Goal: Transaction & Acquisition: Purchase product/service

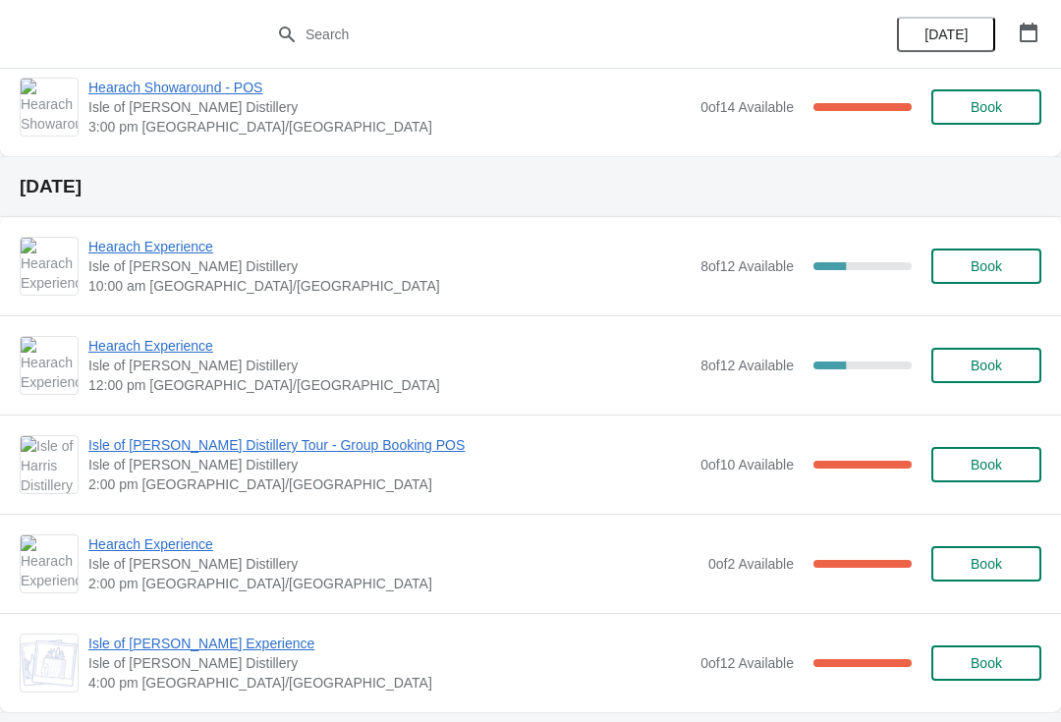
scroll to position [423, 0]
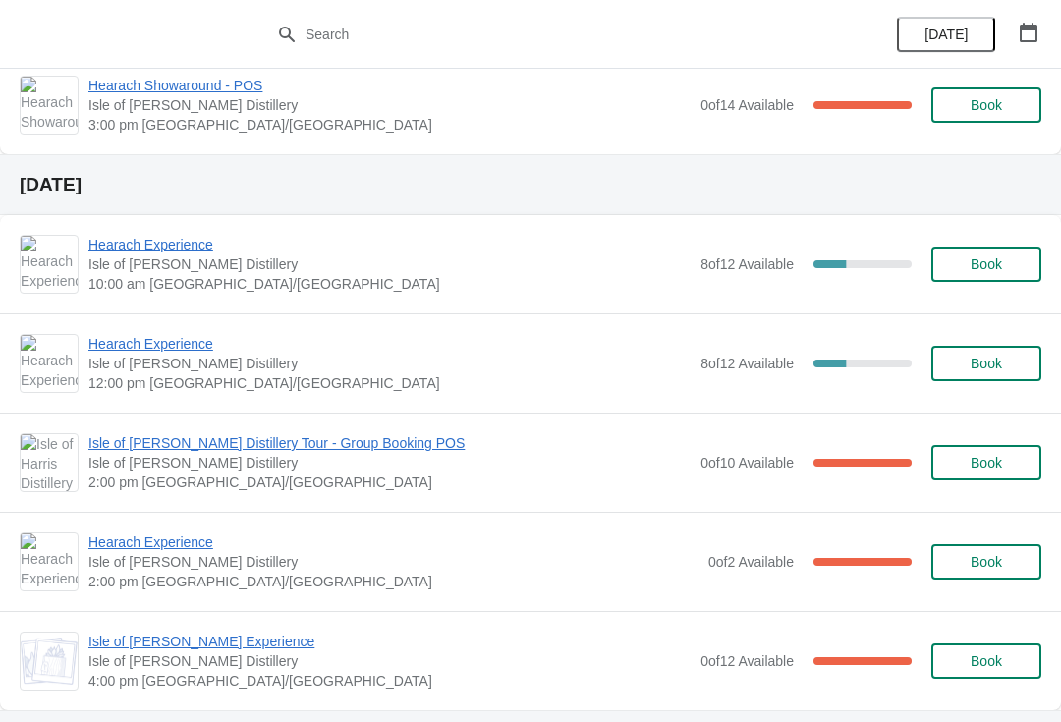
click at [966, 259] on span "Book" at bounding box center [986, 264] width 75 height 16
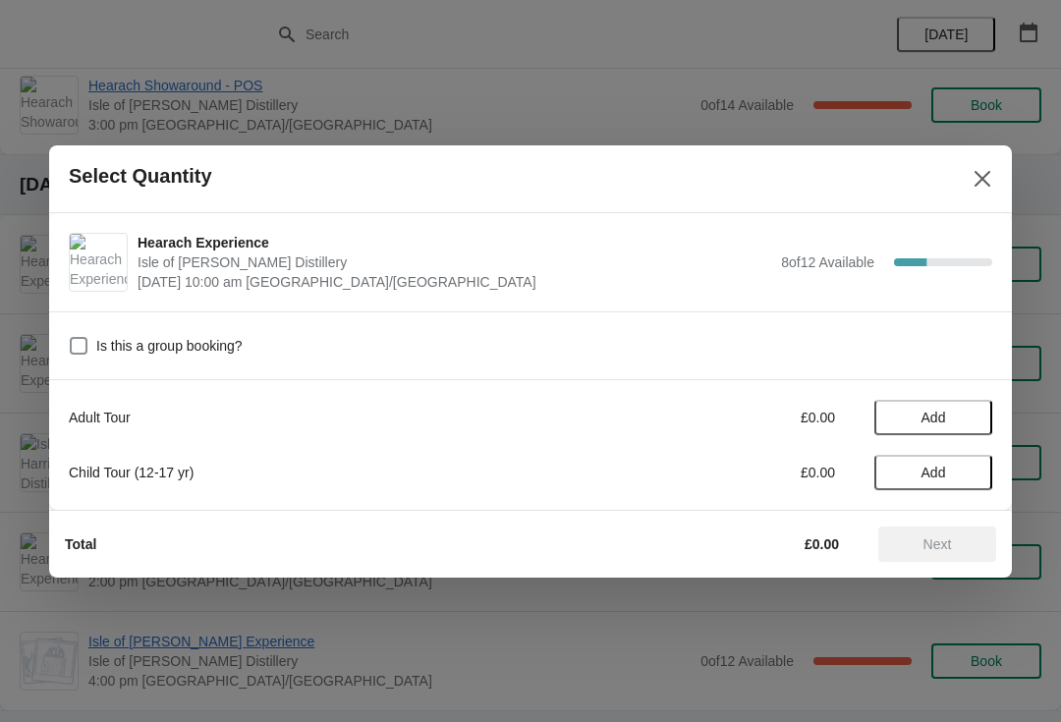
click at [956, 410] on span "Add" at bounding box center [933, 418] width 83 height 16
click at [899, 407] on icon at bounding box center [899, 417] width 21 height 21
click at [961, 411] on span "Add" at bounding box center [933, 418] width 83 height 16
click at [971, 420] on icon at bounding box center [967, 417] width 21 height 21
click at [969, 410] on icon at bounding box center [967, 417] width 21 height 21
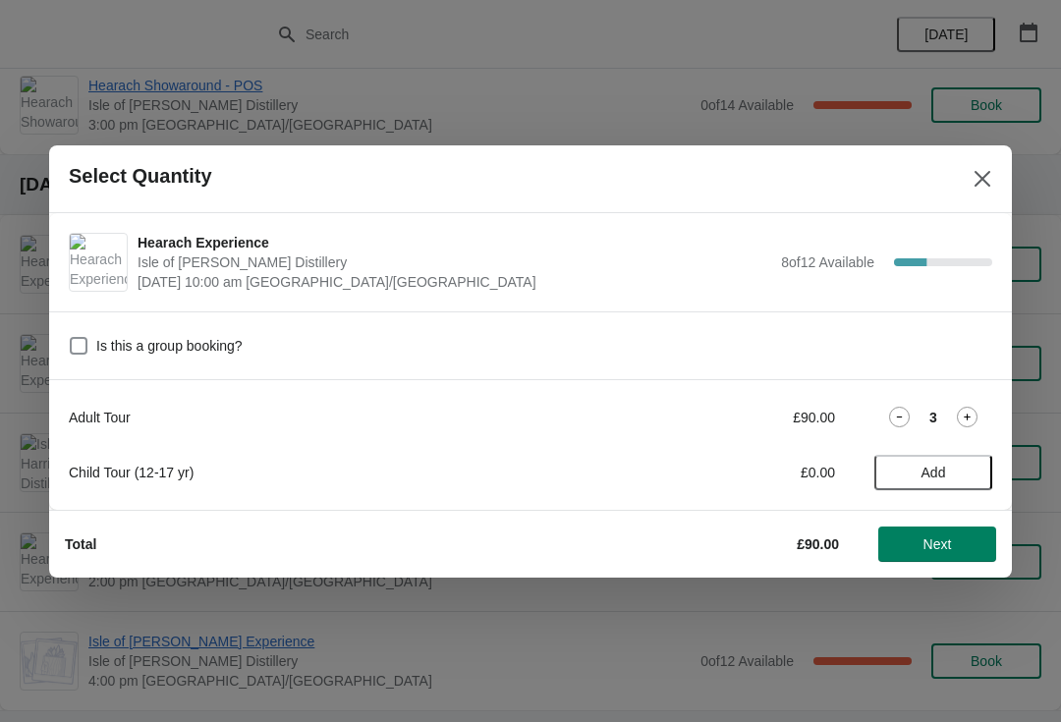
click at [974, 417] on icon at bounding box center [967, 417] width 21 height 21
click at [973, 414] on icon at bounding box center [967, 417] width 21 height 21
click at [894, 409] on icon at bounding box center [899, 417] width 21 height 21
click at [960, 410] on icon at bounding box center [967, 417] width 21 height 21
click at [969, 544] on span "Next" at bounding box center [937, 544] width 86 height 16
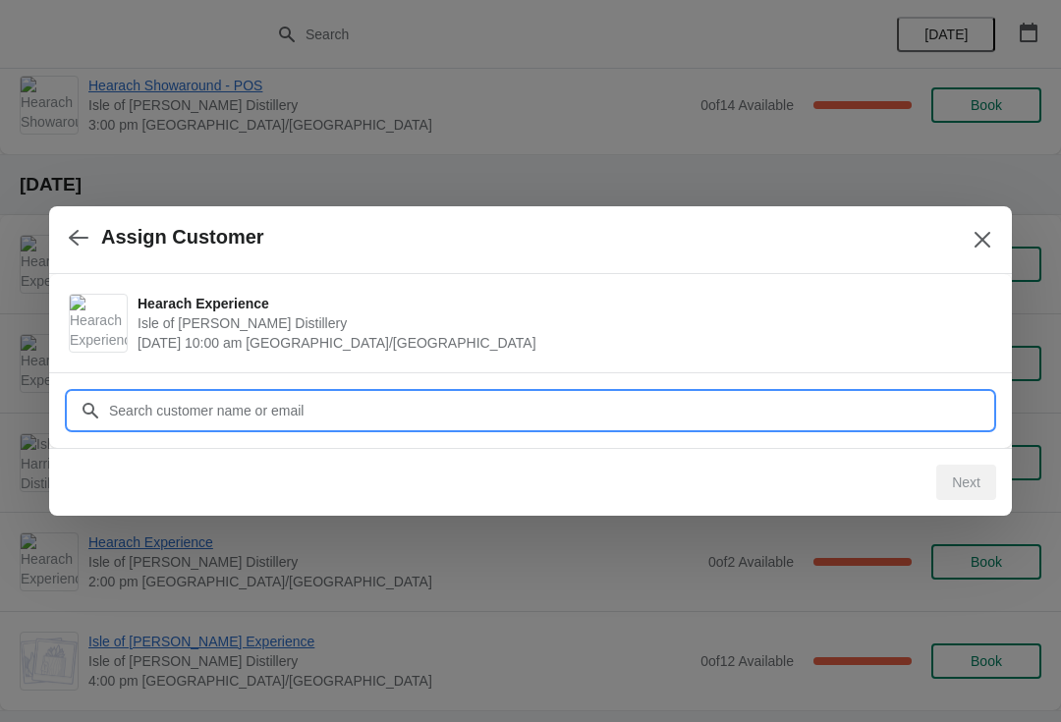
click at [319, 405] on input "Customer" at bounding box center [550, 410] width 884 height 35
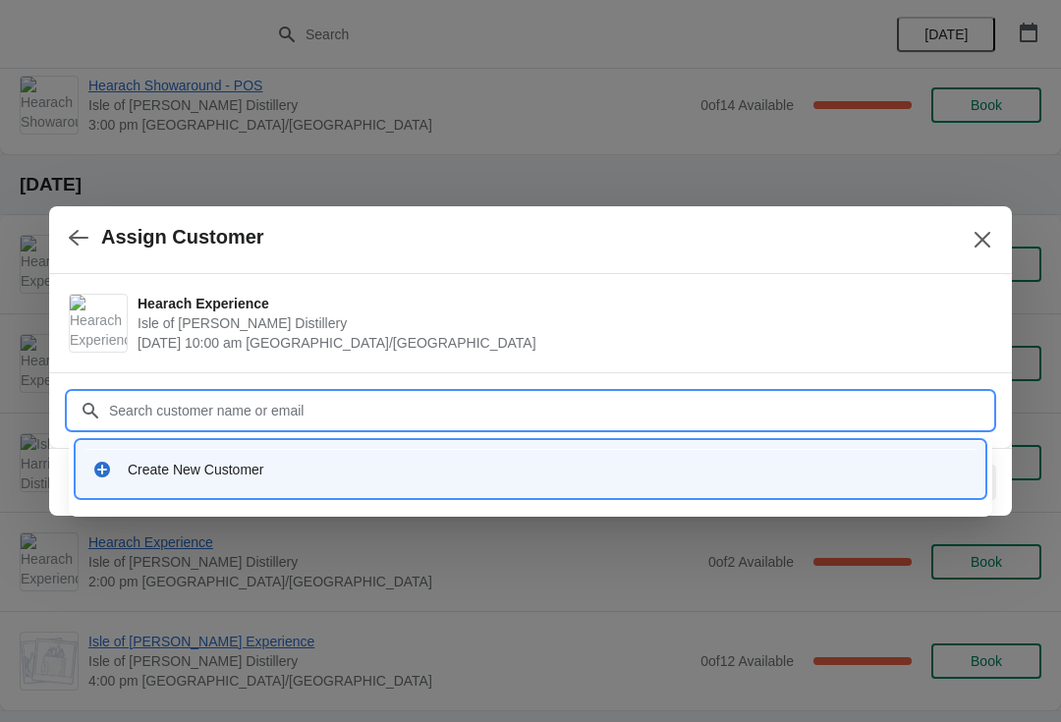
click at [147, 473] on div "Create New Customer" at bounding box center [548, 470] width 841 height 20
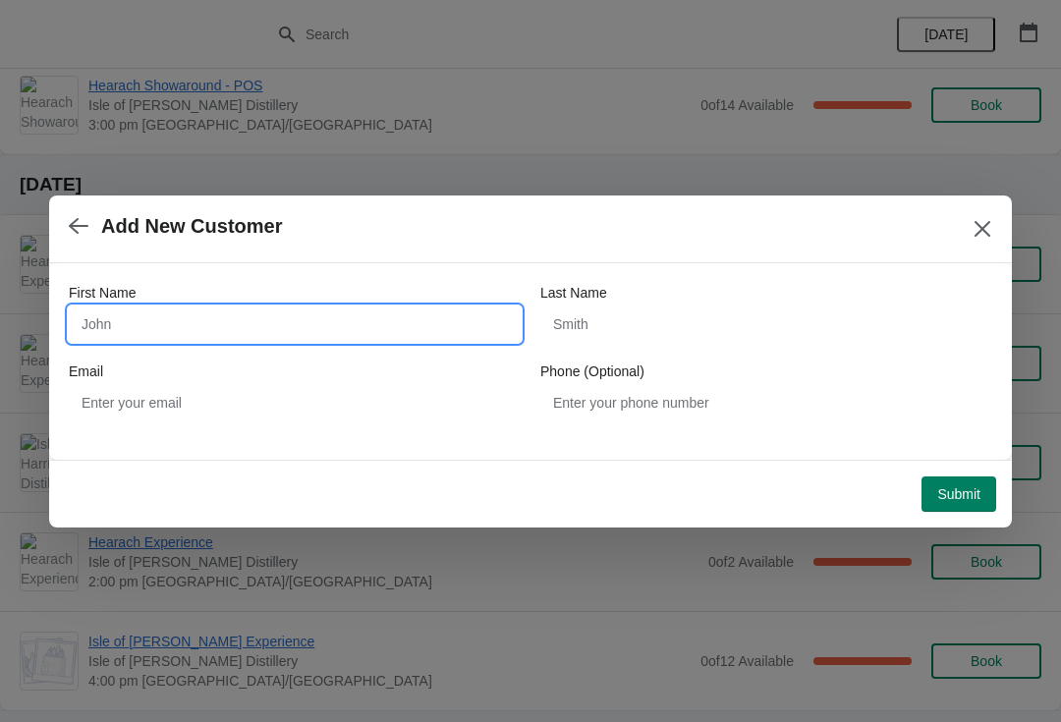
click at [120, 311] on input "First Name" at bounding box center [295, 324] width 452 height 35
type input "Niel"
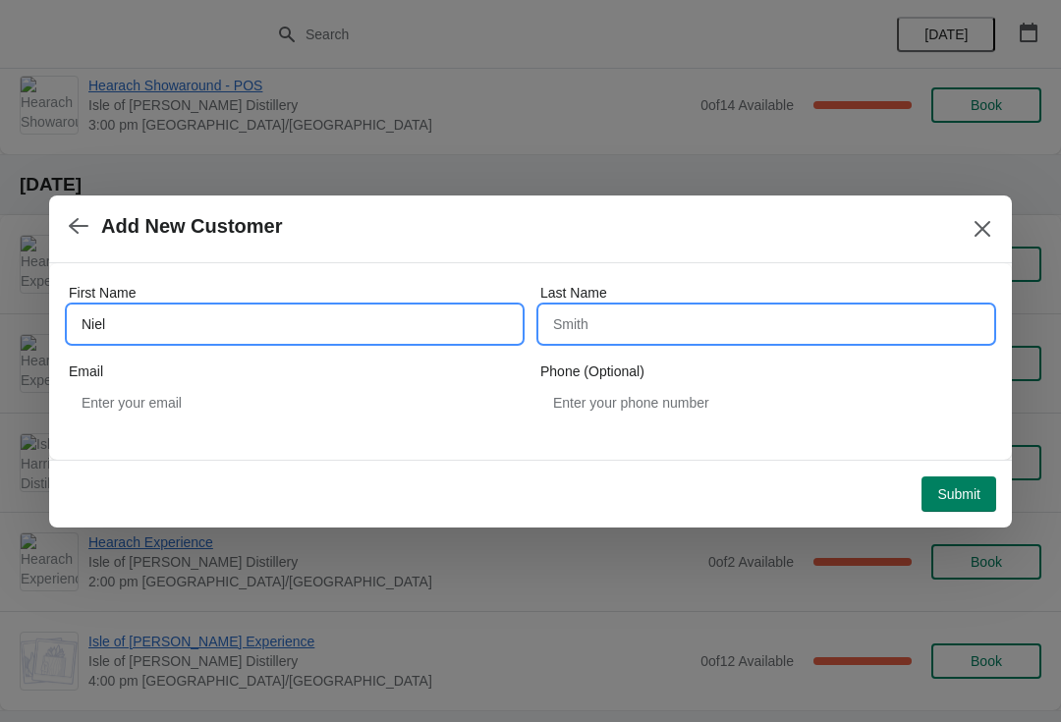
click at [857, 313] on input "Last Name" at bounding box center [766, 324] width 452 height 35
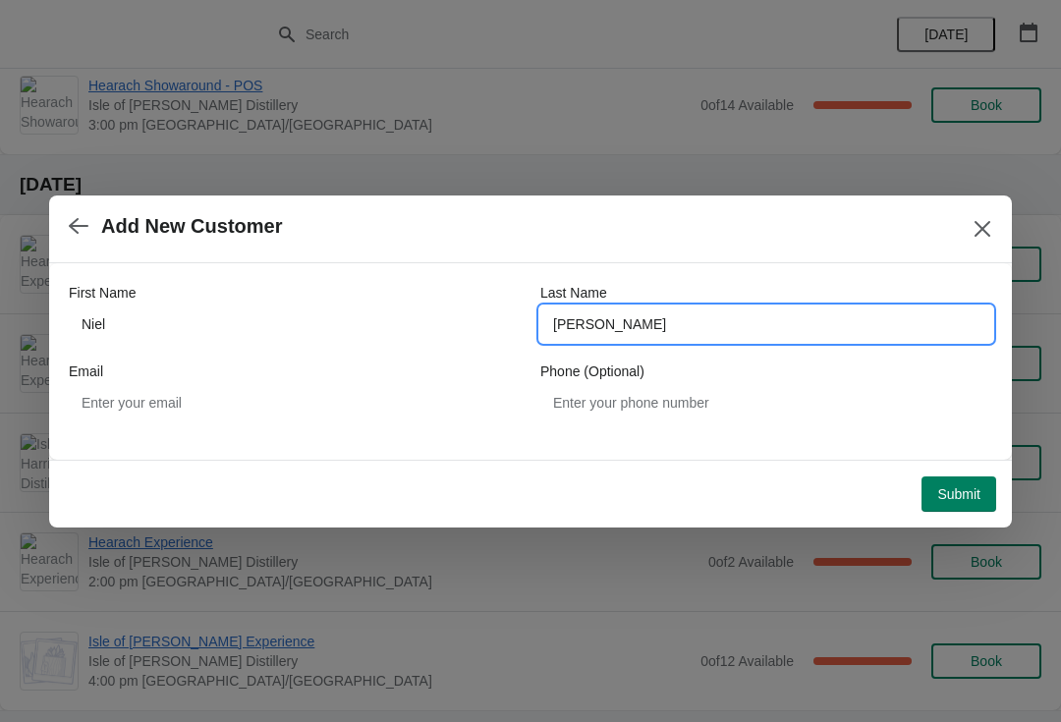
type input "[PERSON_NAME]"
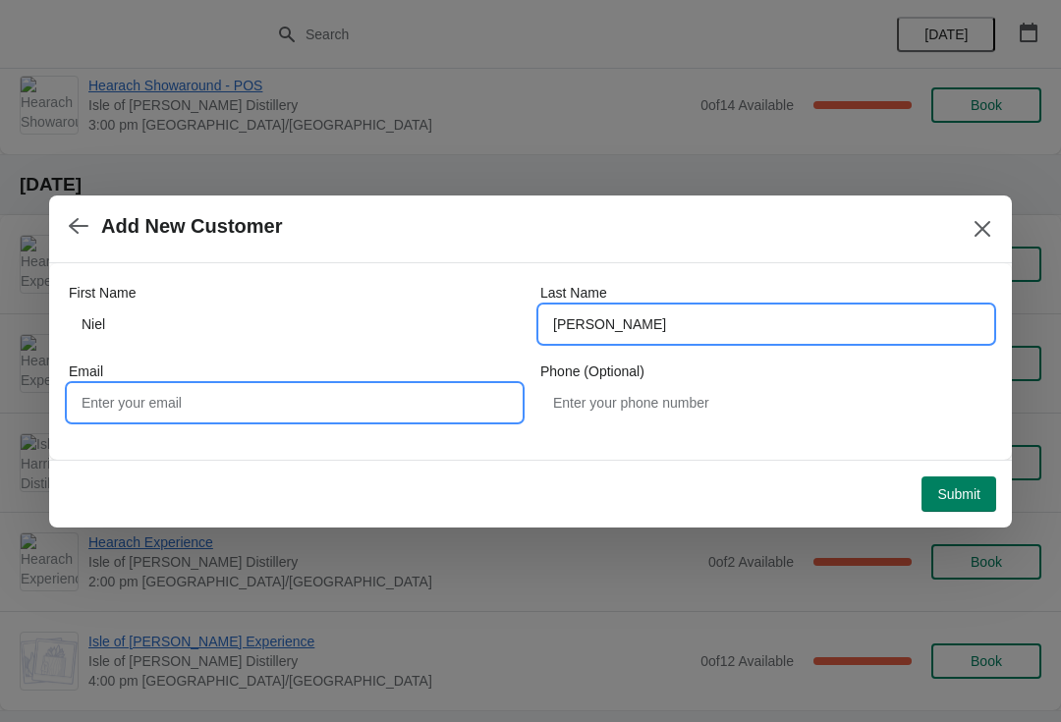
click at [145, 394] on input "Email" at bounding box center [295, 402] width 452 height 35
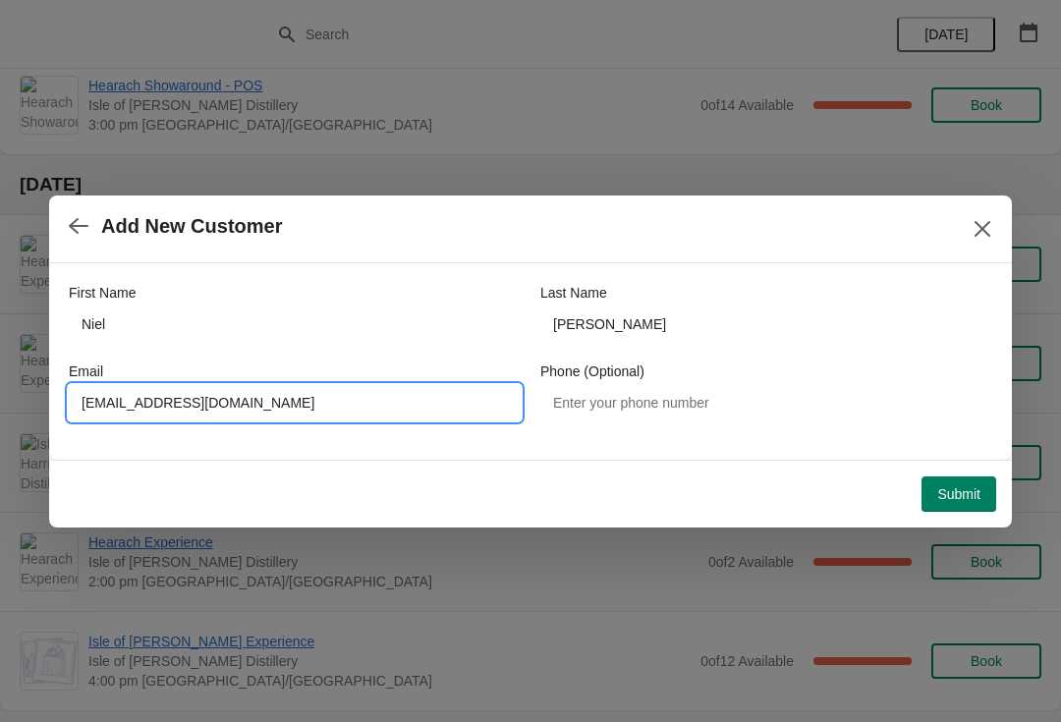
type input "[EMAIL_ADDRESS][DOMAIN_NAME]"
click at [966, 478] on button "Submit" at bounding box center [958, 493] width 75 height 35
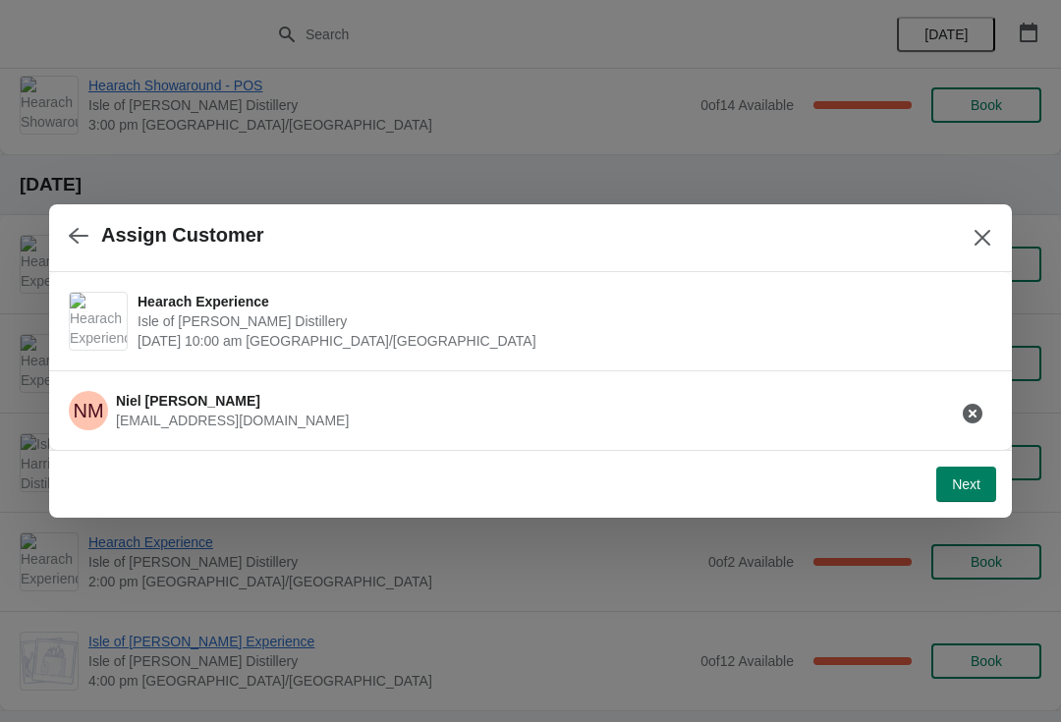
click at [958, 483] on span "Next" at bounding box center [966, 484] width 28 height 16
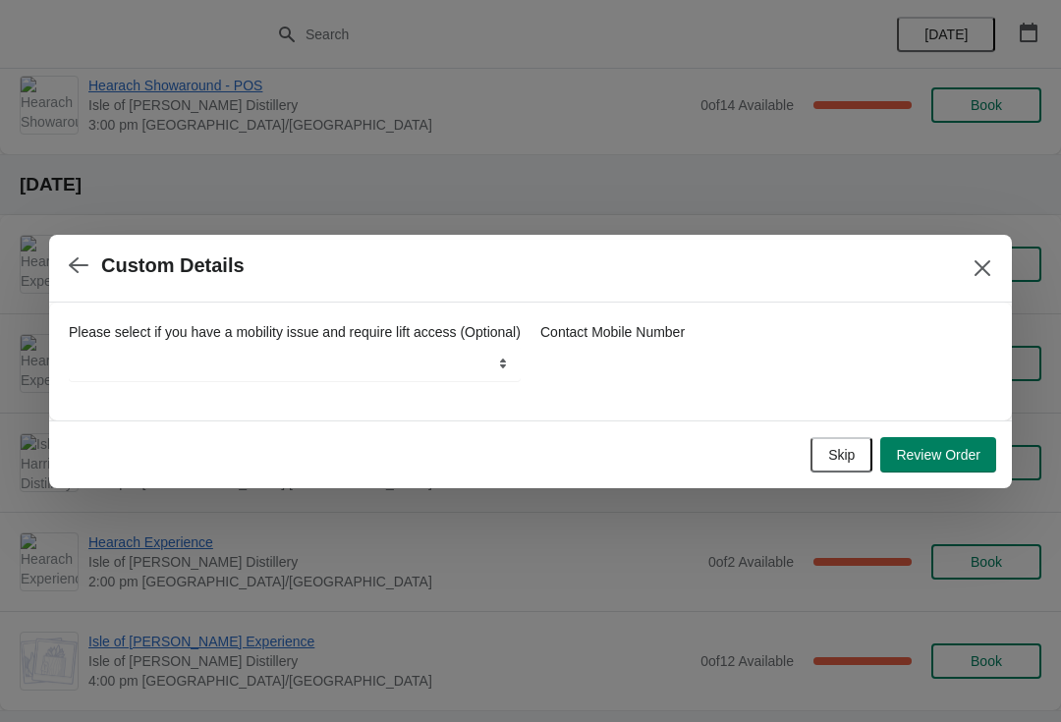
click at [952, 460] on span "Review Order" at bounding box center [938, 455] width 84 height 16
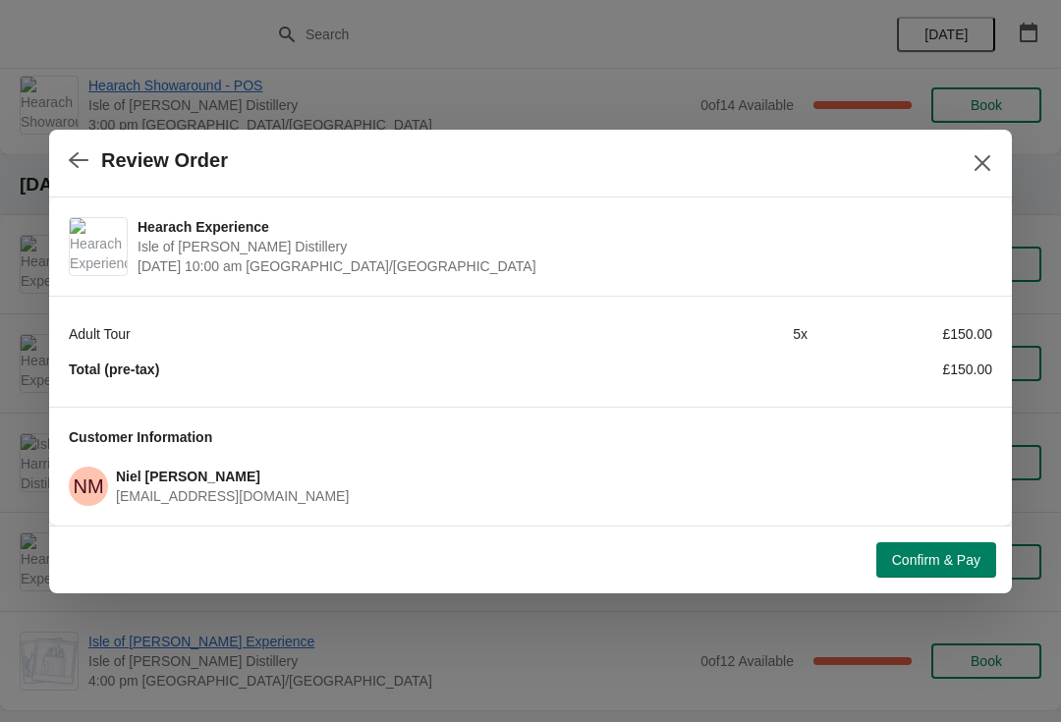
click at [941, 545] on button "Confirm & Pay" at bounding box center [936, 559] width 120 height 35
